Goal: Task Accomplishment & Management: Complete application form

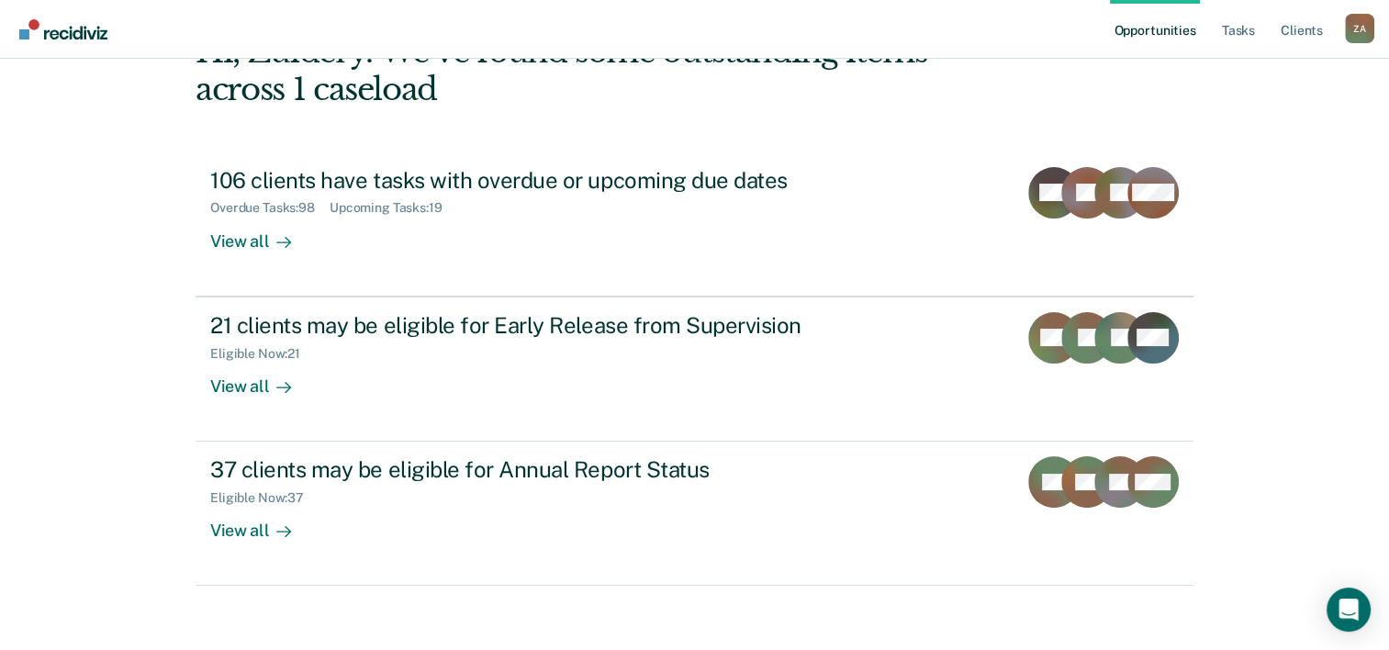
scroll to position [129, 0]
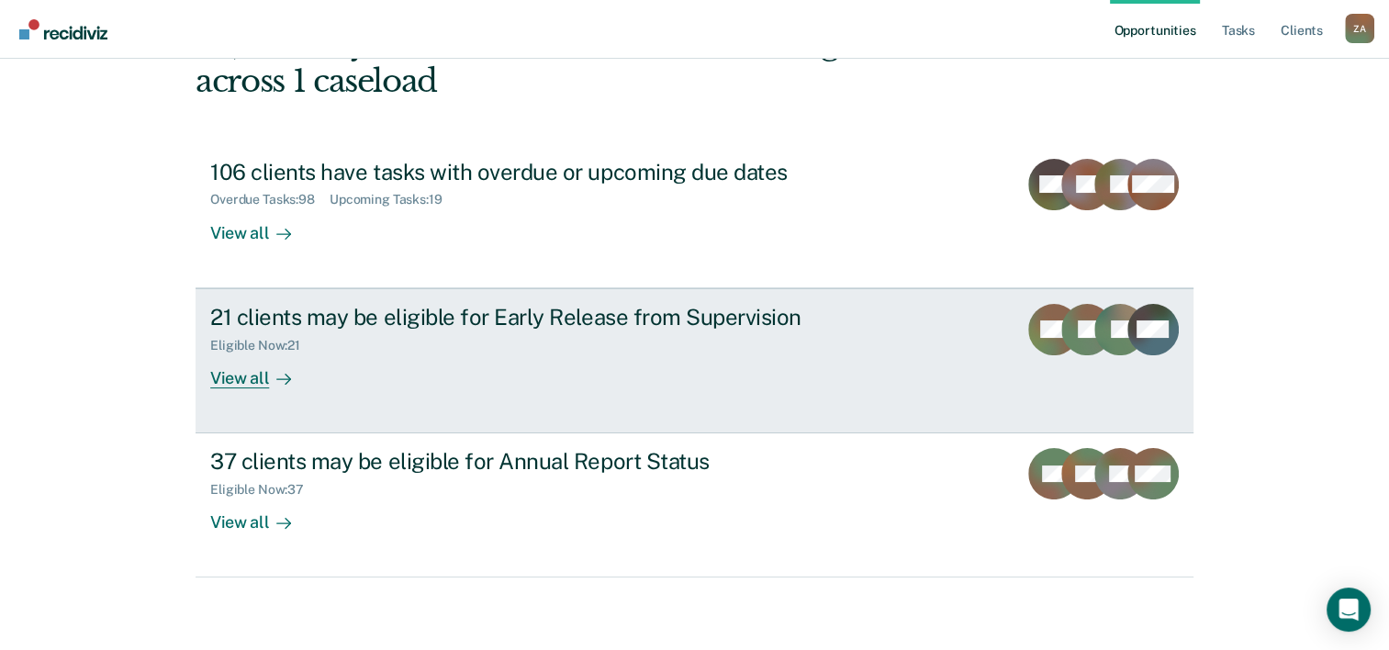
click at [246, 394] on link "21 clients may be eligible for Early Release from Supervision Eligible Now : 21…" at bounding box center [695, 360] width 998 height 145
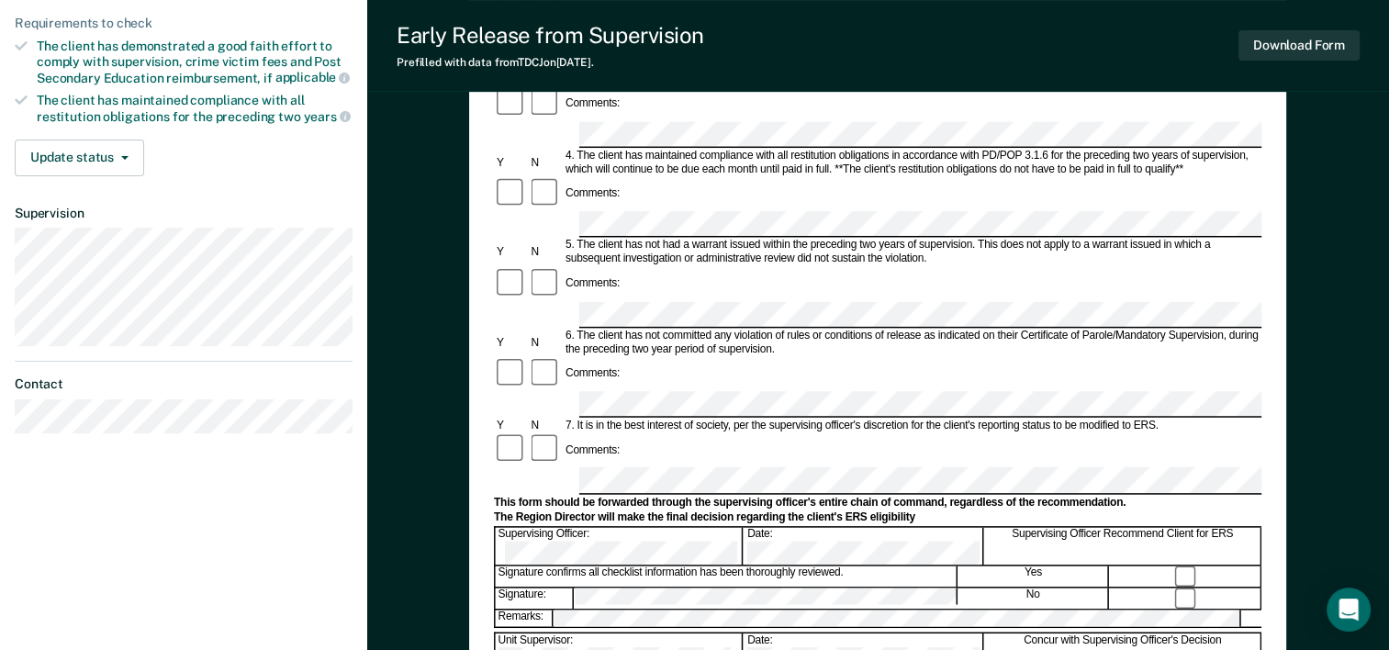
scroll to position [443, 0]
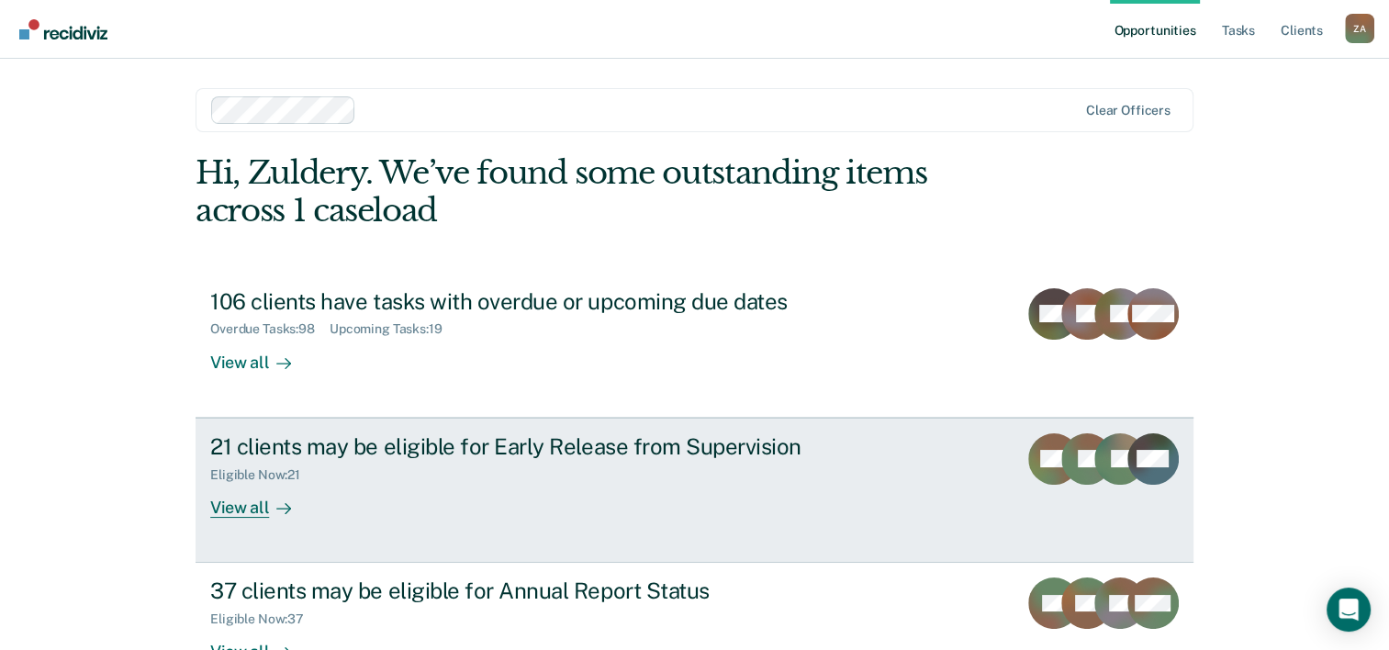
click at [267, 485] on div "View all" at bounding box center [261, 500] width 103 height 36
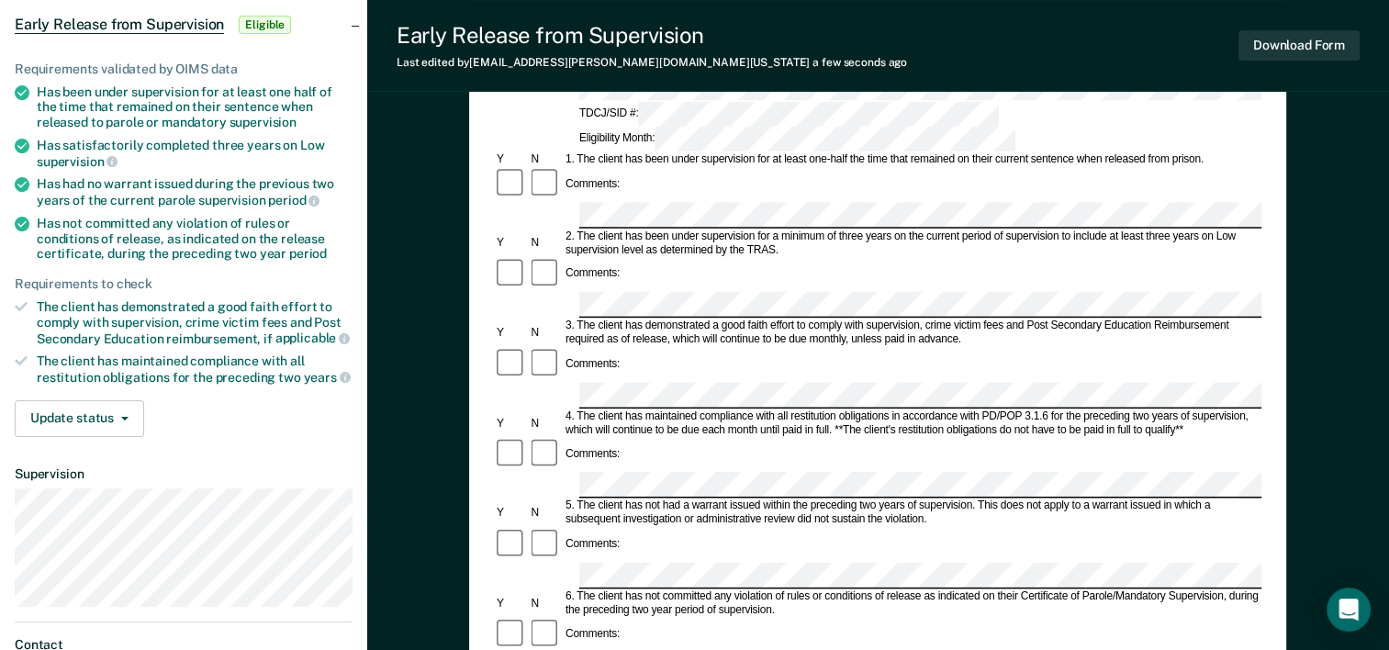
scroll to position [184, 0]
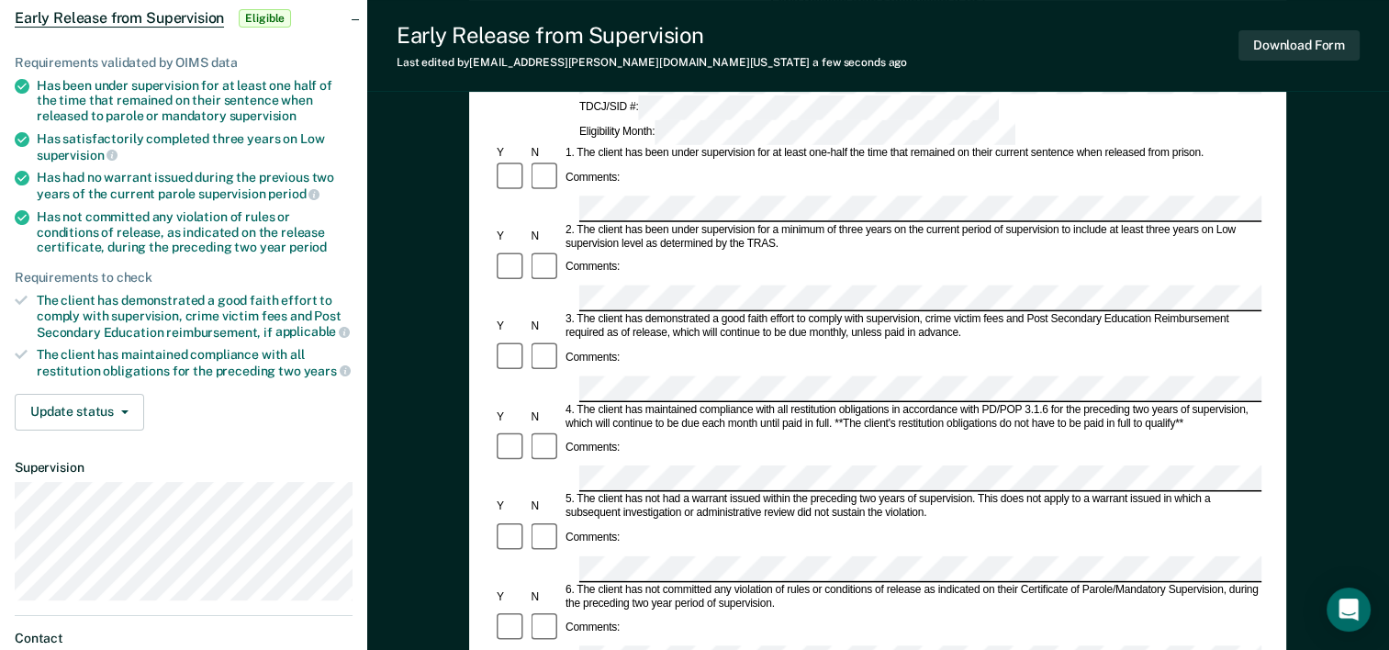
click at [593, 154] on form "Early Release from Supervision (ERS) Checklist, Recommendation, and Determinati…" at bounding box center [878, 659] width 768 height 1331
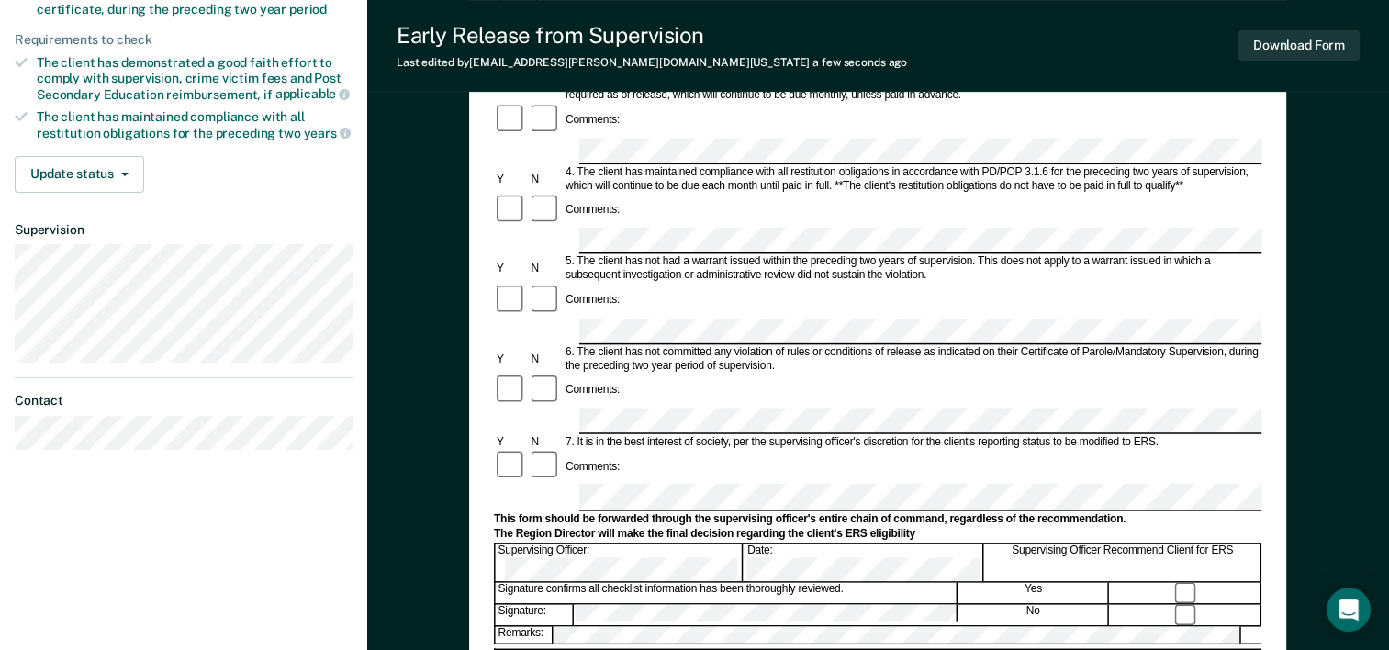
scroll to position [553, 0]
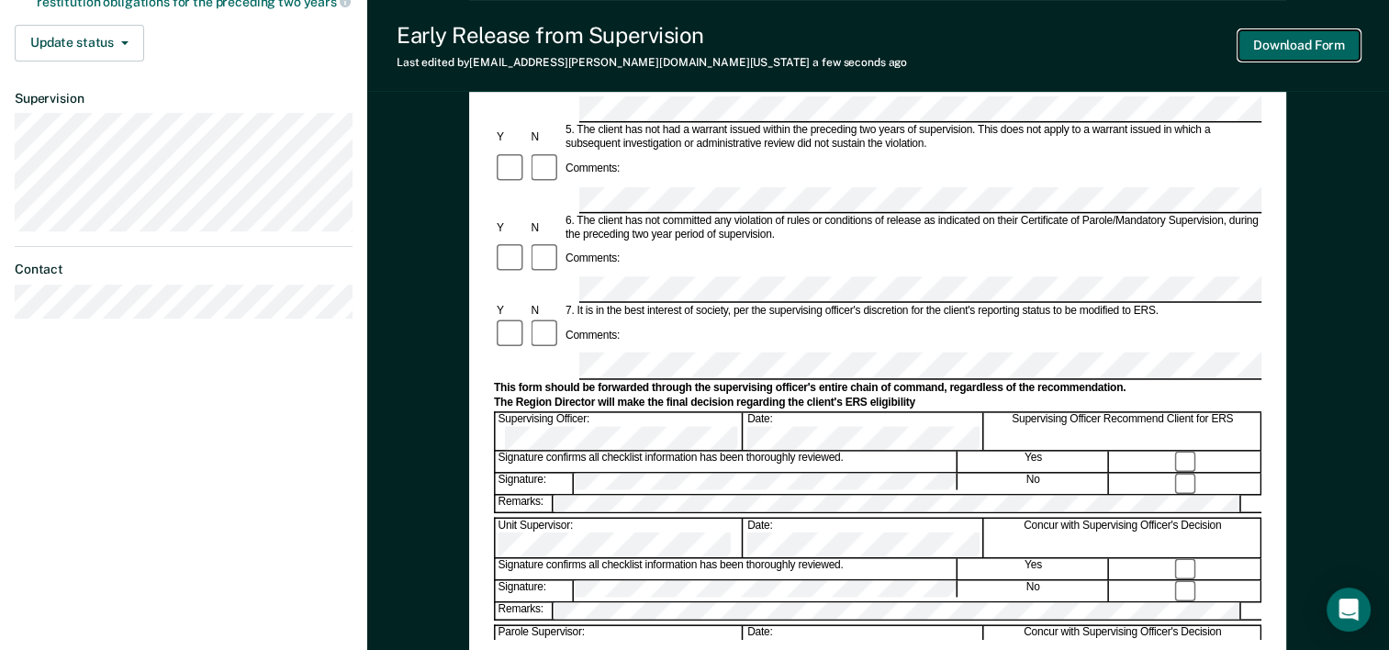
click at [1274, 40] on button "Download Form" at bounding box center [1299, 45] width 121 height 30
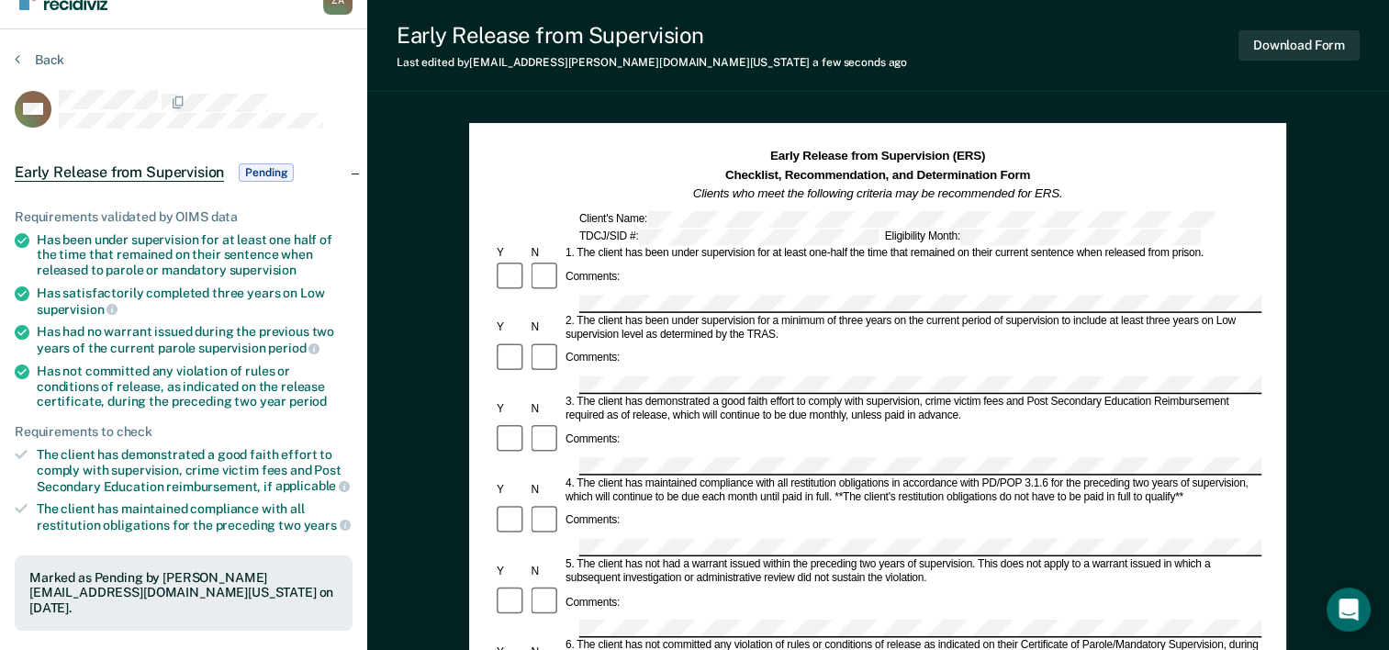
scroll to position [0, 0]
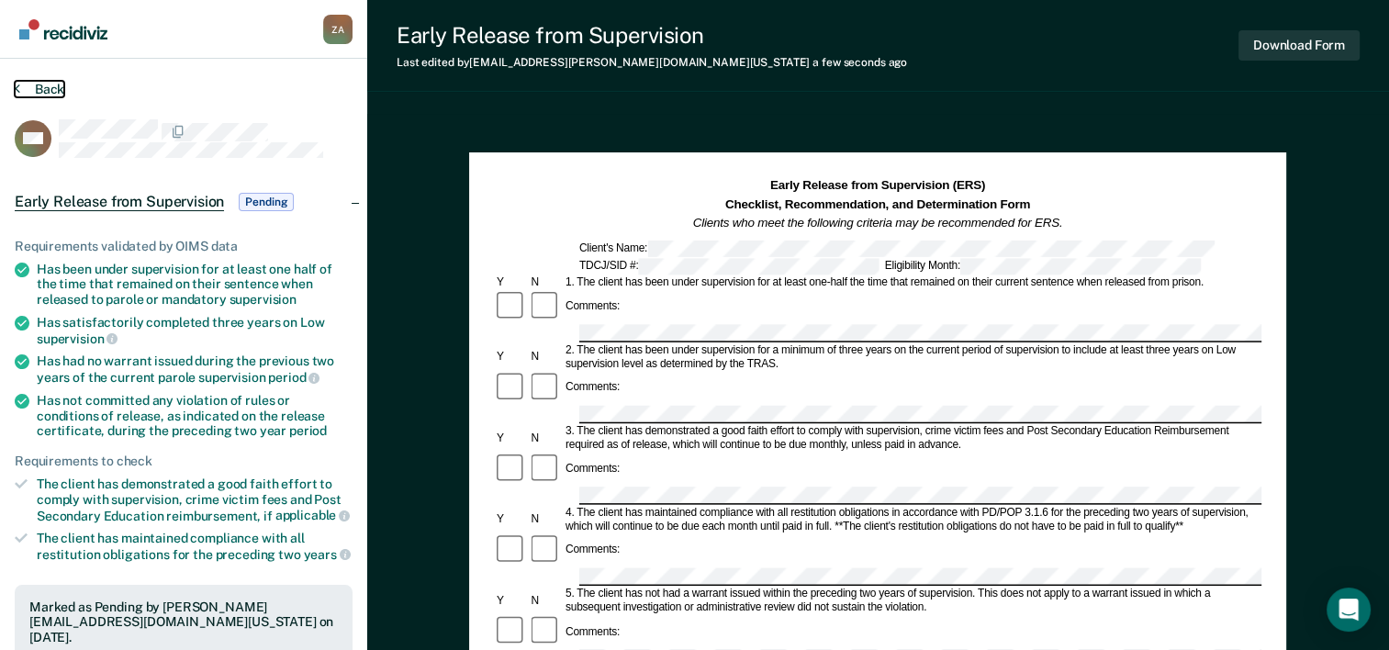
click at [38, 84] on button "Back" at bounding box center [40, 89] width 50 height 17
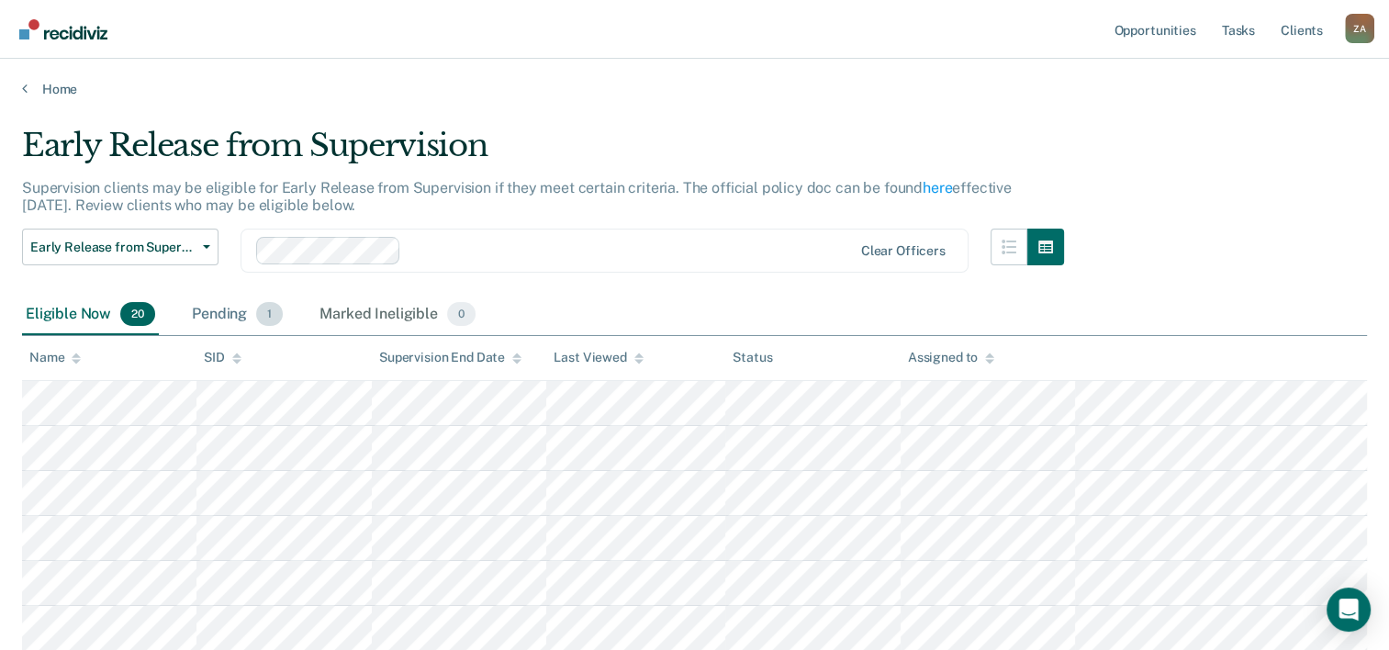
click at [214, 312] on div "Pending 1" at bounding box center [237, 315] width 98 height 40
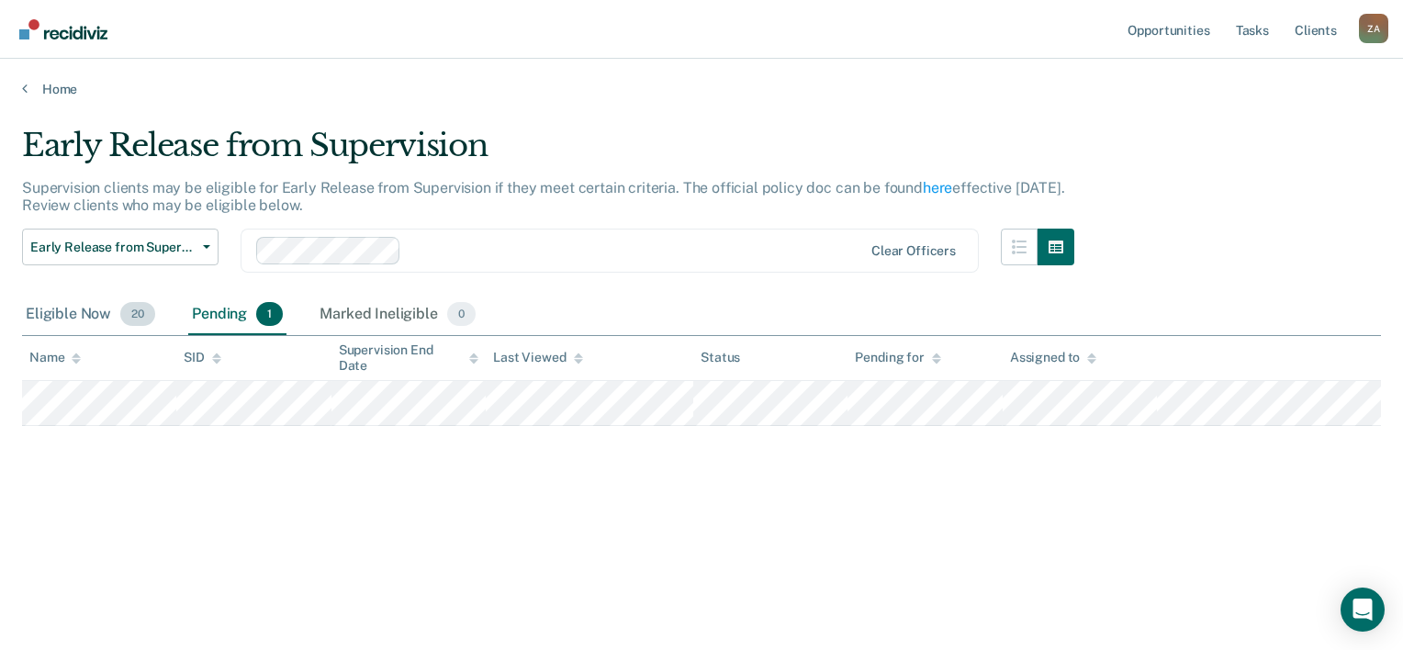
click at [107, 316] on div "Eligible Now 20" at bounding box center [90, 315] width 137 height 40
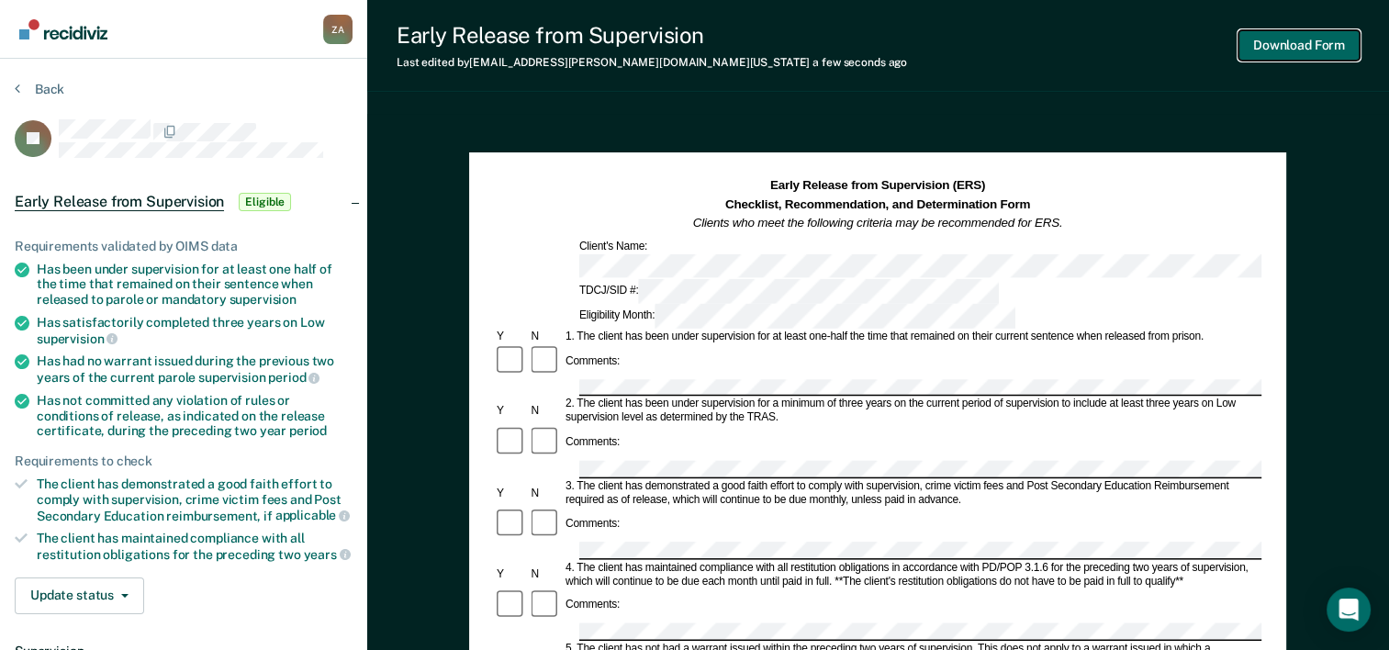
click at [1256, 40] on button "Download Form" at bounding box center [1299, 45] width 121 height 30
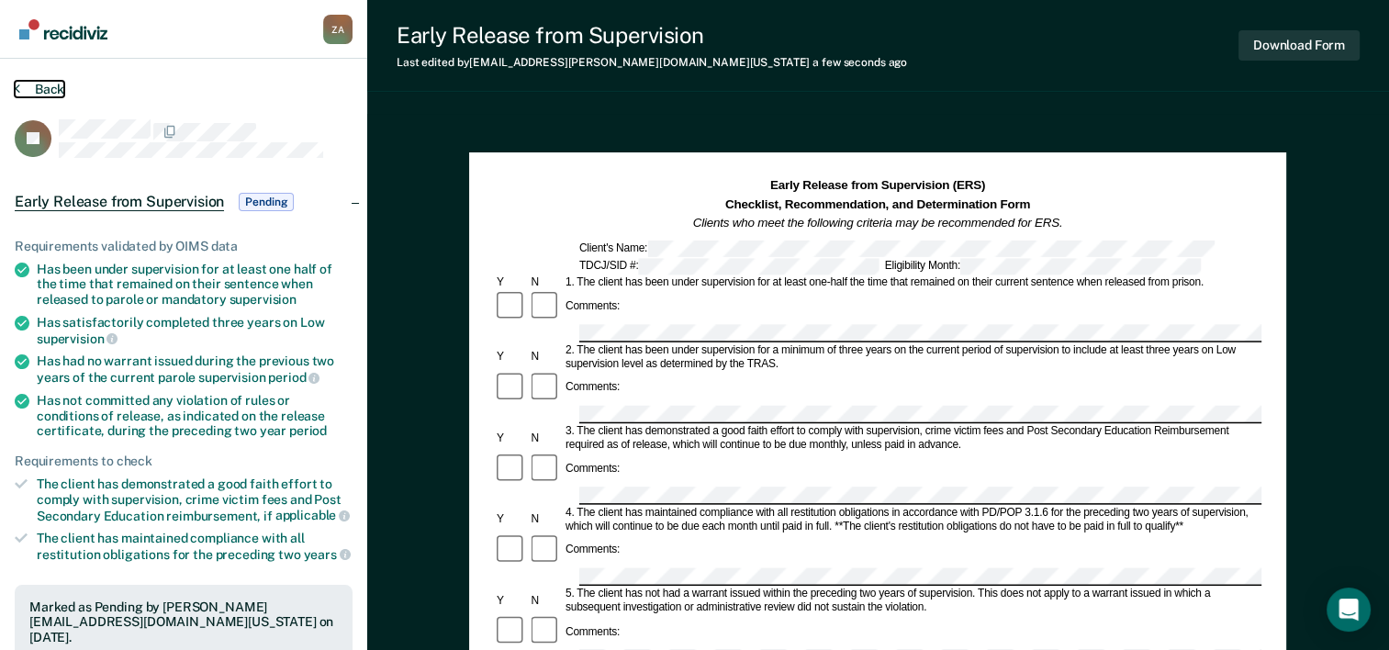
click at [29, 85] on button "Back" at bounding box center [40, 89] width 50 height 17
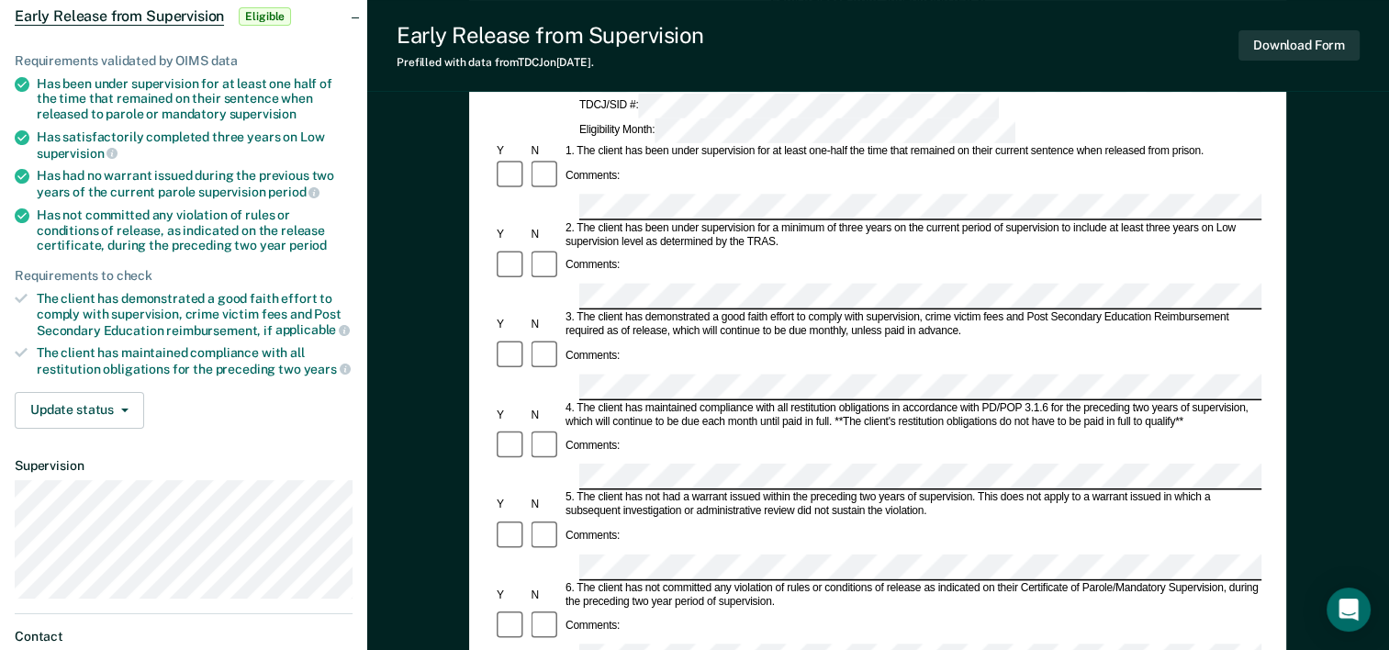
scroll to position [188, 0]
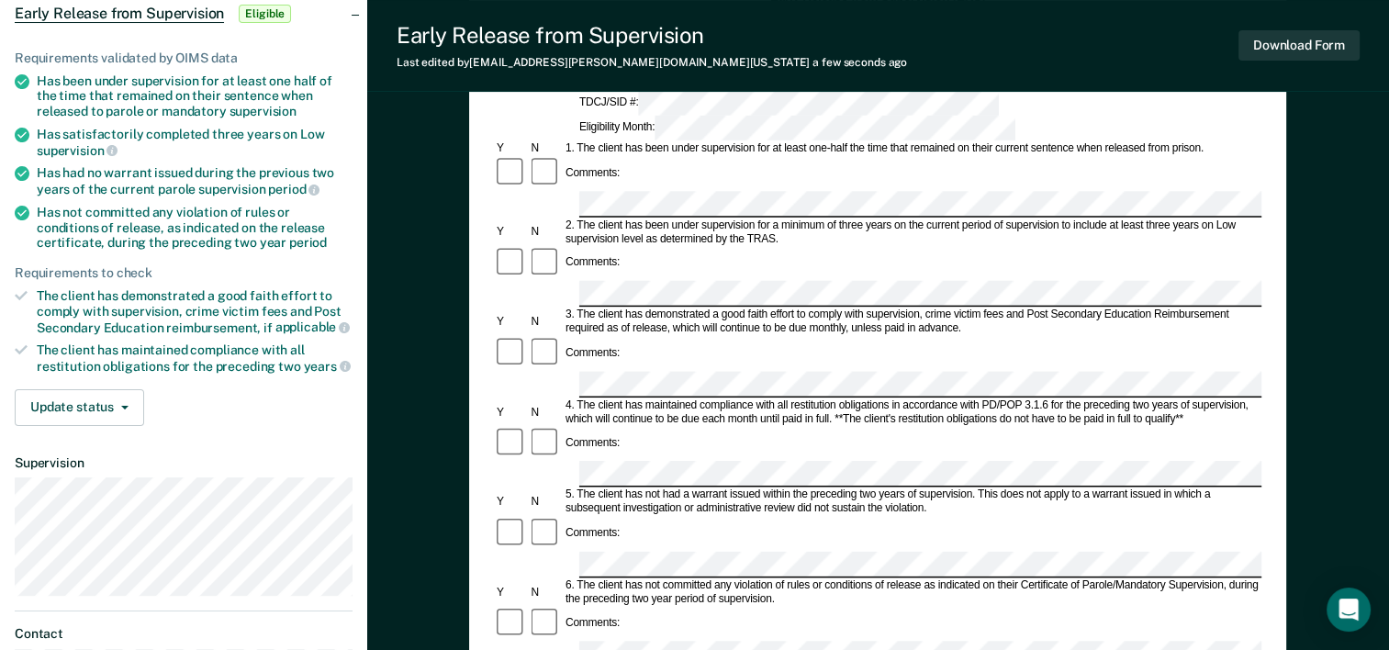
click at [663, 426] on div "Comments:" at bounding box center [878, 443] width 768 height 35
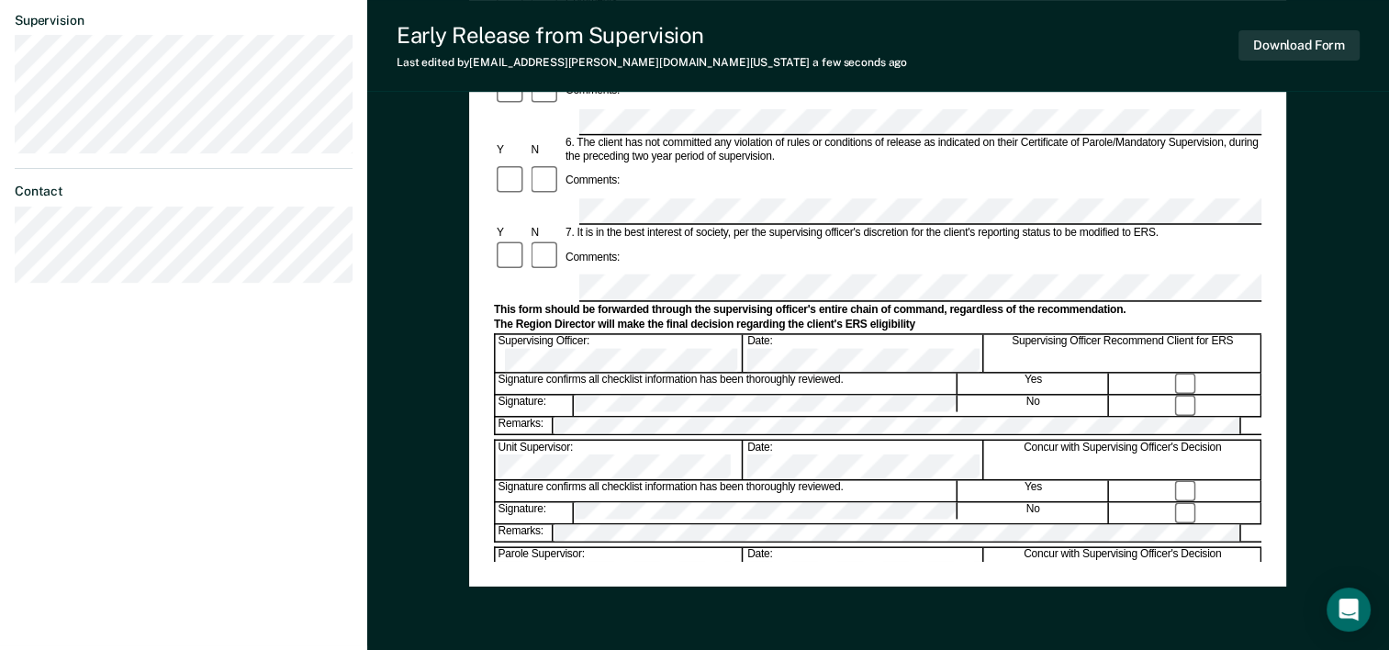
scroll to position [632, 0]
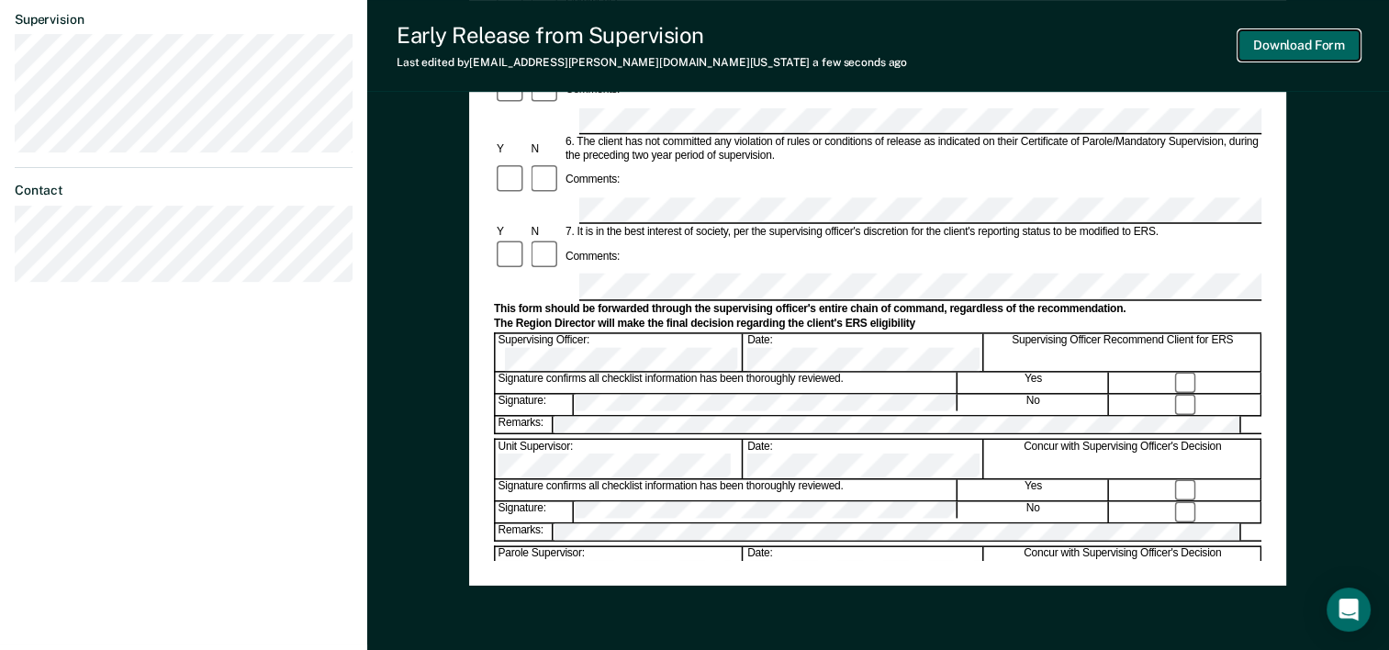
click at [1273, 33] on button "Download Form" at bounding box center [1299, 45] width 121 height 30
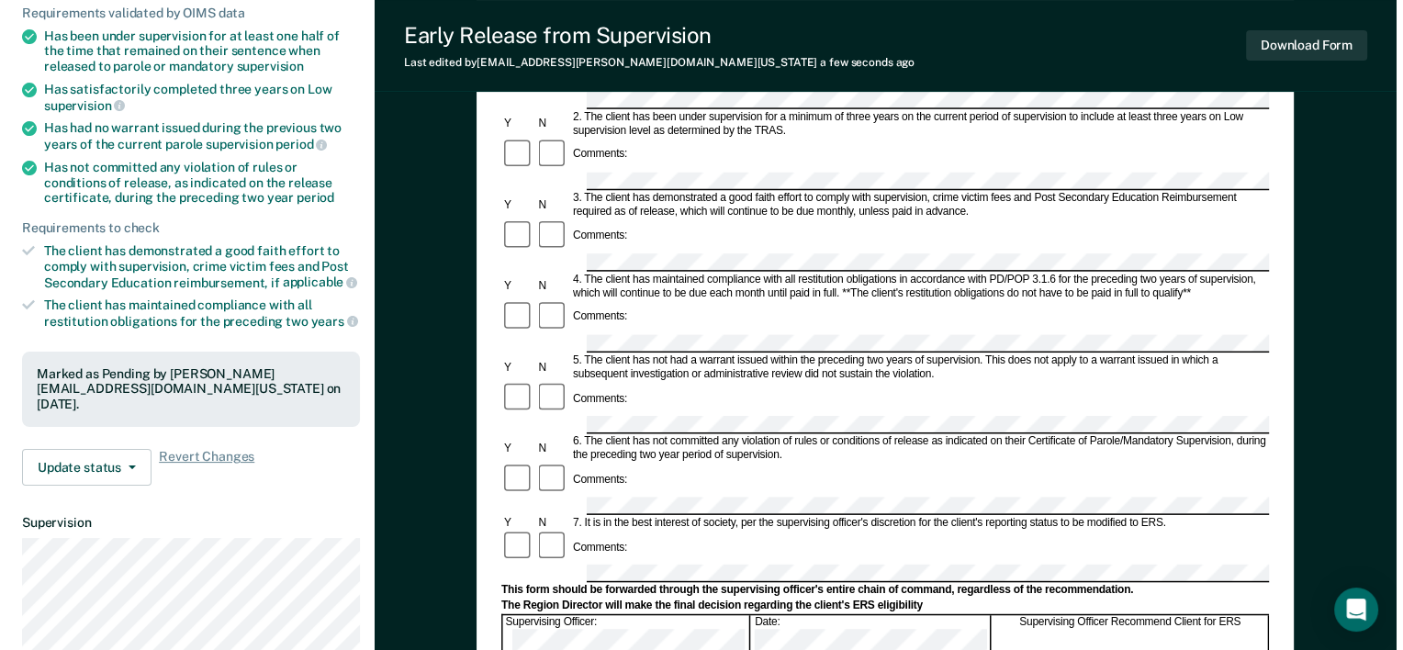
scroll to position [0, 0]
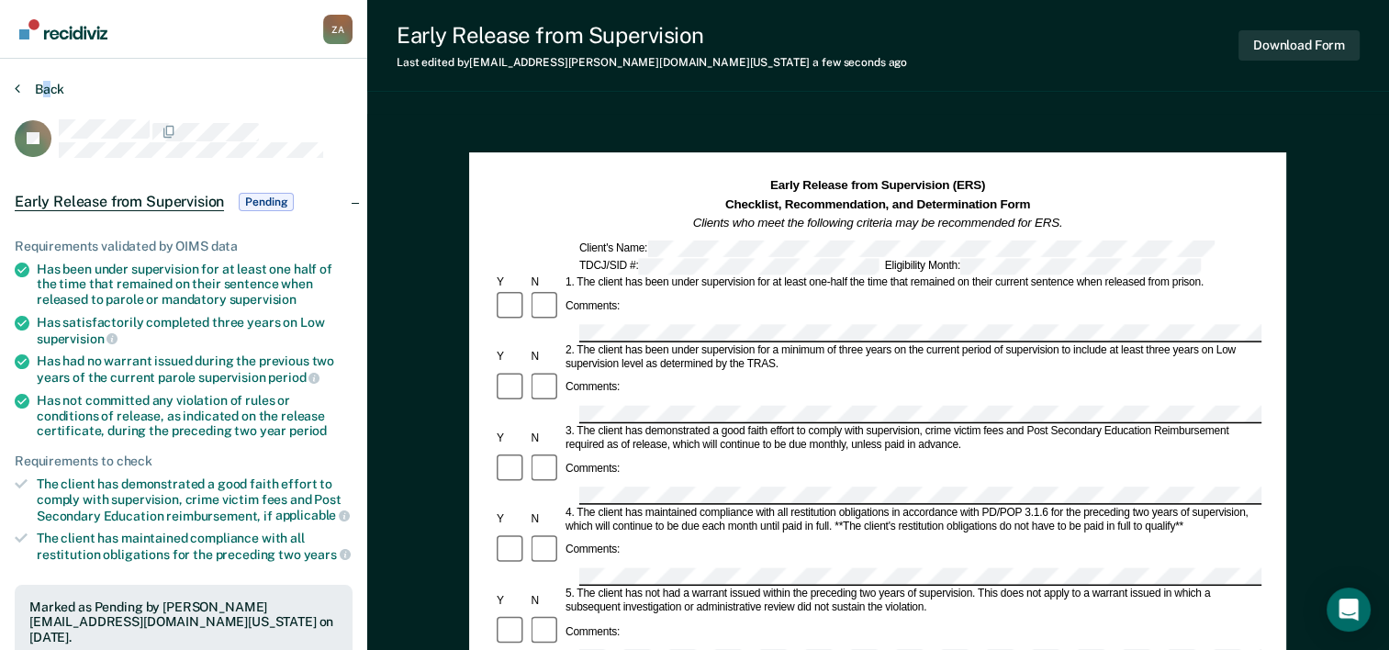
drag, startPoint x: 50, startPoint y: 96, endPoint x: 41, endPoint y: 91, distance: 9.5
click at [41, 91] on div "Back" at bounding box center [184, 100] width 338 height 39
click at [41, 91] on button "Back" at bounding box center [40, 89] width 50 height 17
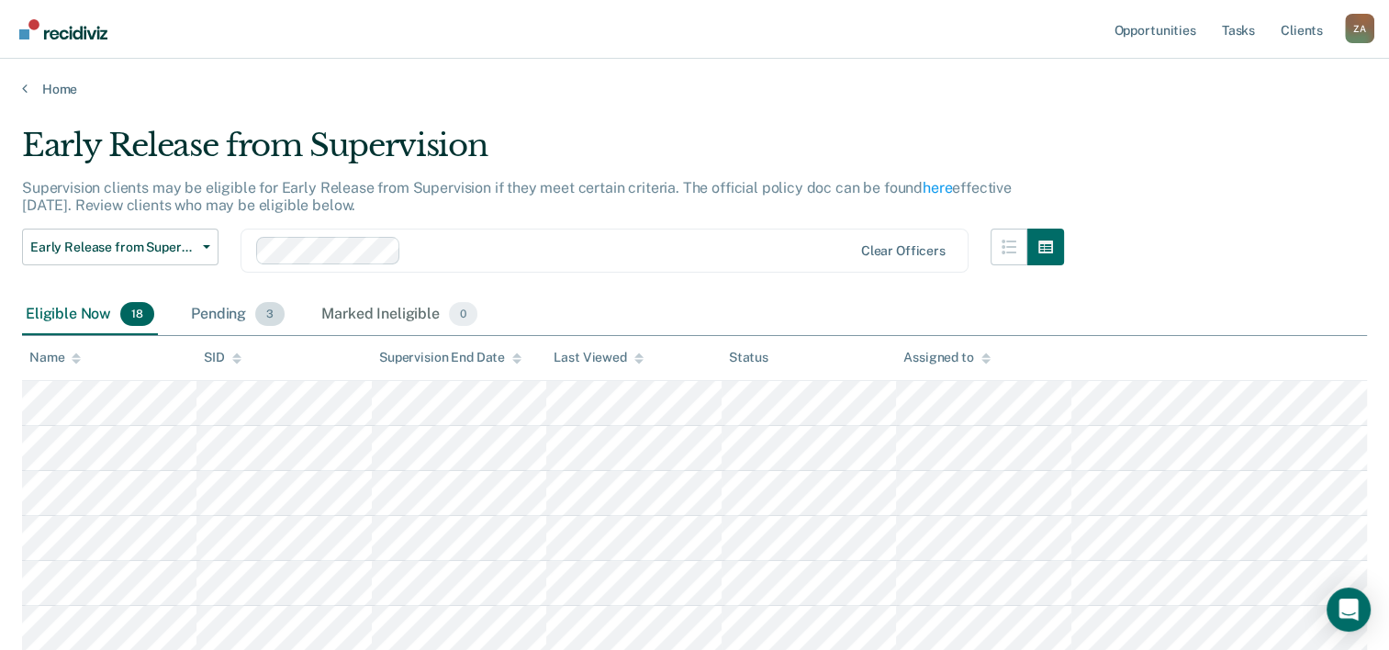
click at [220, 321] on div "Pending 3" at bounding box center [237, 315] width 101 height 40
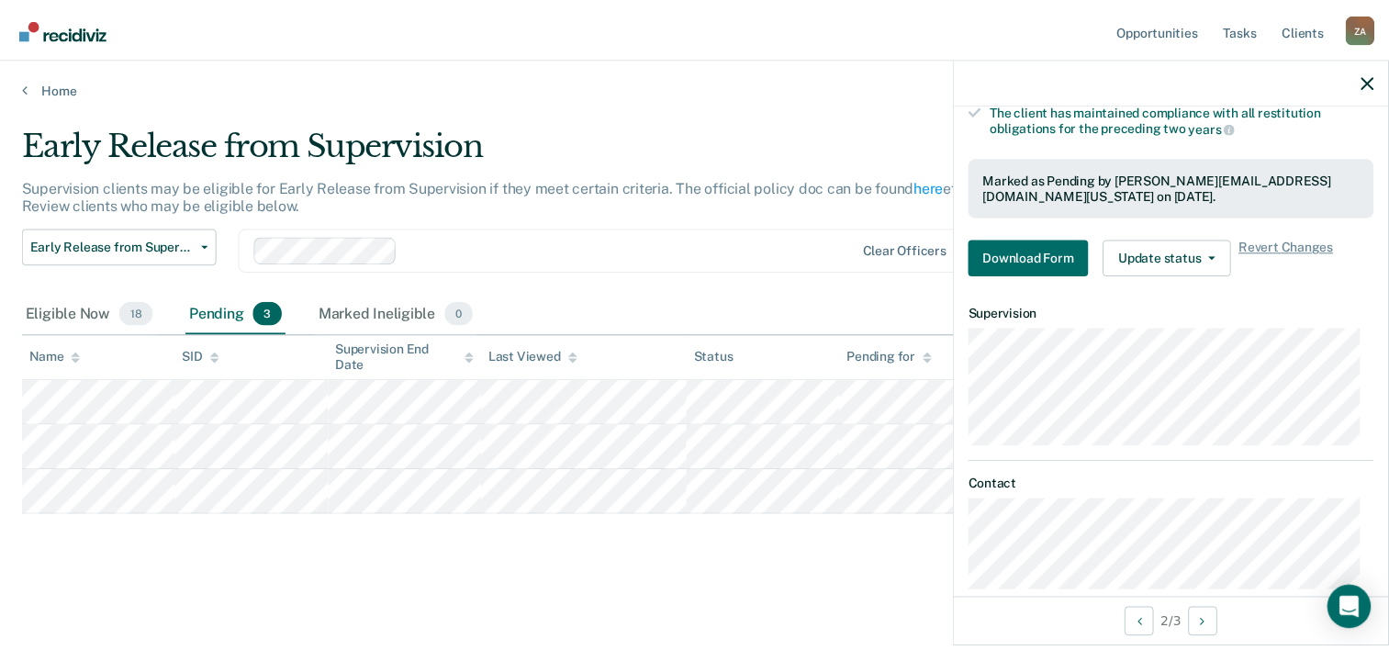
scroll to position [413, 0]
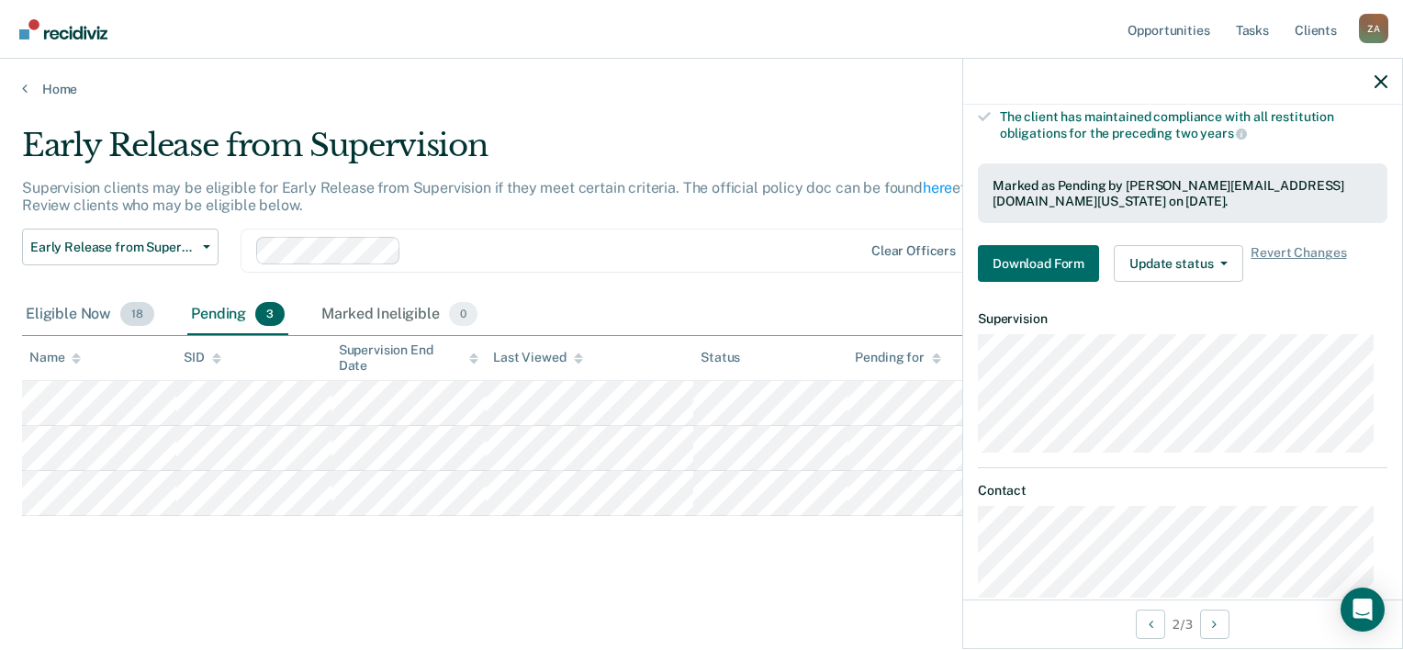
click at [76, 312] on div "Eligible Now 18" at bounding box center [90, 315] width 136 height 40
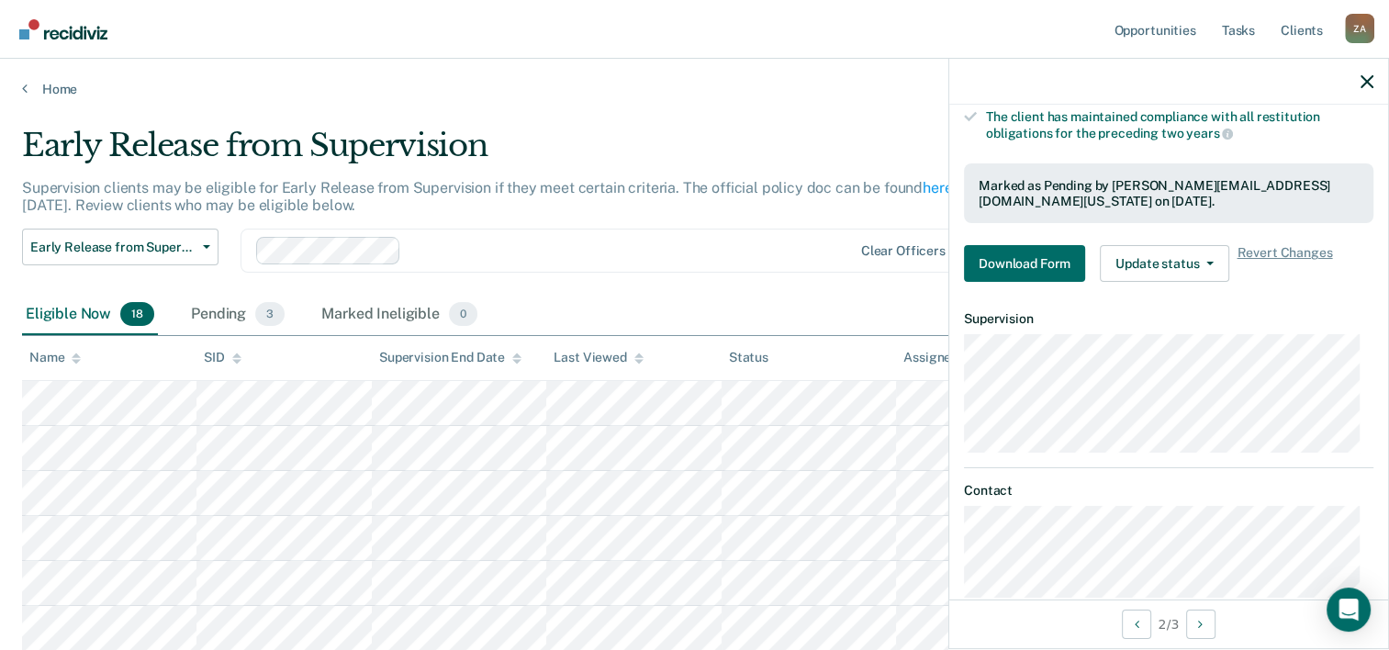
click at [1359, 84] on div at bounding box center [1169, 82] width 439 height 46
click at [1363, 84] on icon "button" at bounding box center [1367, 81] width 13 height 13
